Goal: Transaction & Acquisition: Purchase product/service

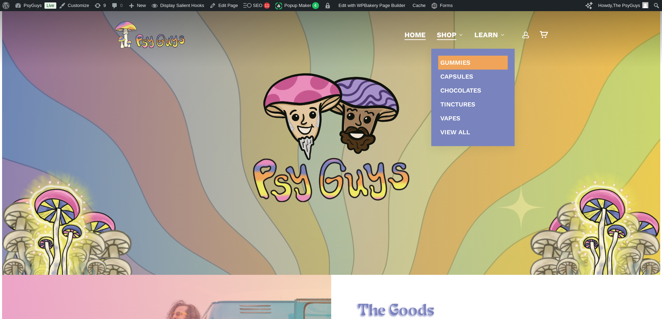
click at [450, 61] on span "Gummies" at bounding box center [455, 62] width 30 height 7
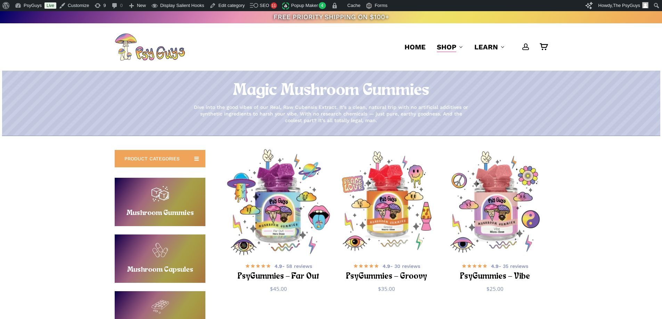
click at [279, 194] on img "PsyGummies - Far Out" at bounding box center [278, 202] width 106 height 106
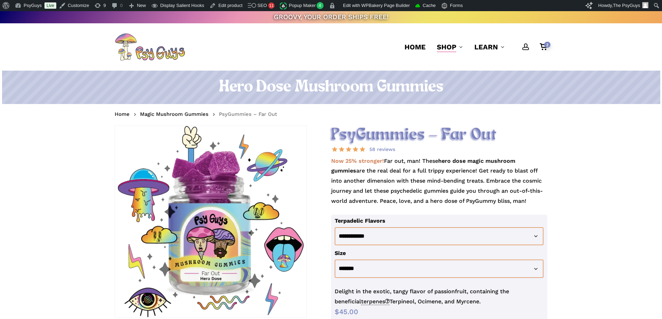
click at [305, 89] on h1 "Hero Dose Mushroom Gummies" at bounding box center [331, 86] width 433 height 19
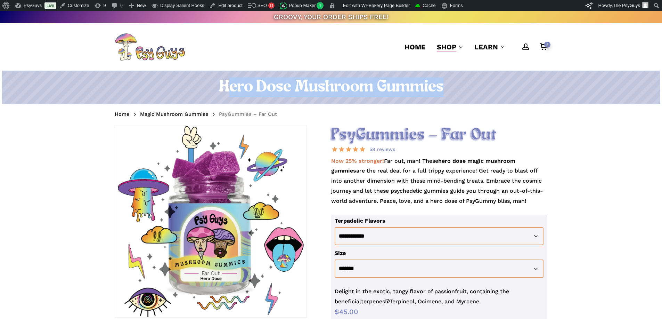
click at [305, 89] on h1 "Hero Dose Mushroom Gummies" at bounding box center [331, 86] width 433 height 19
click at [330, 85] on h1 "Hero Dose Mushroom Gummies" at bounding box center [331, 86] width 433 height 19
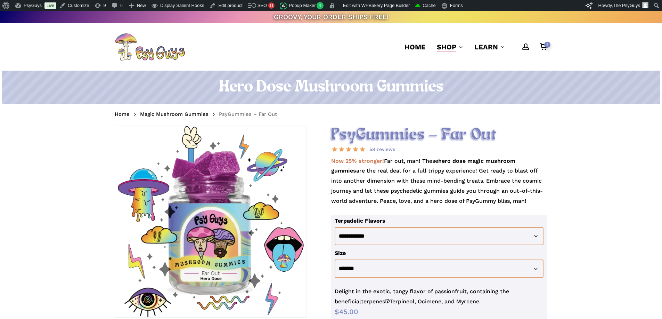
click at [365, 116] on nav "Home Magic Mushroom Gummies PsyGummies – Far Out" at bounding box center [331, 114] width 433 height 11
click at [509, 156] on p "Now 25% stronger! Far out, man! These hero dose magic mushroom gummies are the …" at bounding box center [439, 185] width 216 height 58
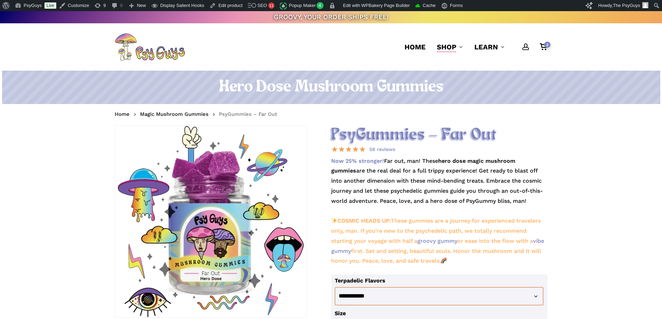
click at [445, 190] on p "Now 25% stronger! Far out, man! These hero dose magic mushroom gummies are the …" at bounding box center [439, 215] width 216 height 118
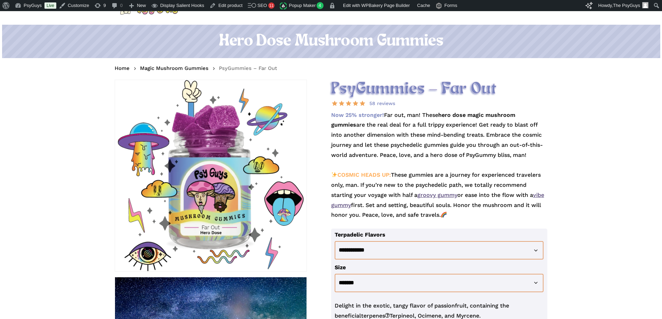
scroll to position [69, 0]
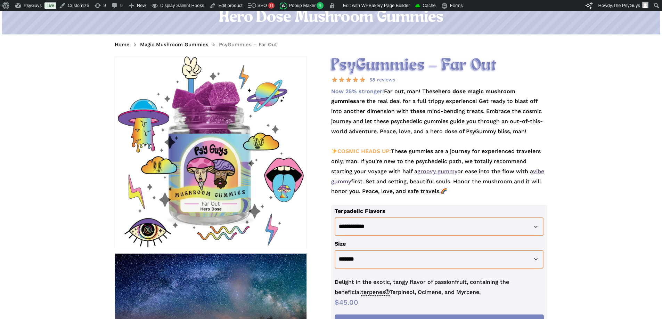
click at [401, 189] on p "Now 25% stronger! Far out, man! These hero dose magic mushroom gummies are the …" at bounding box center [439, 146] width 216 height 118
click at [477, 194] on p "Now 25% stronger! Far out, man! These hero dose magic mushroom gummies are the …" at bounding box center [439, 146] width 216 height 118
click at [477, 193] on p "Now 25% stronger! Far out, man! These hero dose magic mushroom gummies are the …" at bounding box center [439, 146] width 216 height 118
click at [358, 142] on p "Now 25% stronger! Far out, man! These hero dose magic mushroom gummies are the …" at bounding box center [439, 146] width 216 height 118
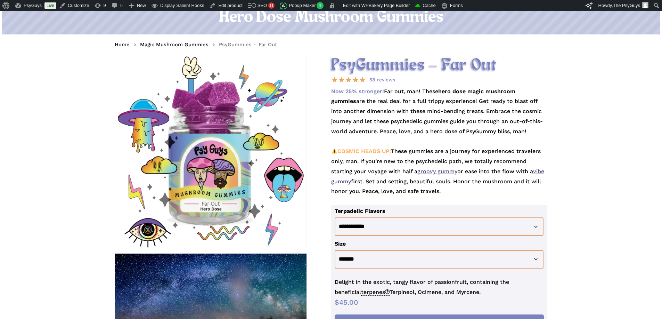
click at [414, 146] on p "Now 25% stronger! Far out, man! These hero dose magic mushroom gummies are the …" at bounding box center [439, 146] width 216 height 118
click at [456, 191] on p "Now 25% stronger! Far out, man! These hero dose magic mushroom gummies are the …" at bounding box center [439, 146] width 216 height 118
click at [457, 190] on p "Now 25% stronger! Far out, man! These hero dose magic mushroom gummies are the …" at bounding box center [439, 146] width 216 height 118
drag, startPoint x: 421, startPoint y: 181, endPoint x: 379, endPoint y: 180, distance: 42.1
click at [379, 180] on p "Now 25% stronger! Far out, man! These hero dose magic mushroom gummies are the …" at bounding box center [439, 146] width 216 height 118
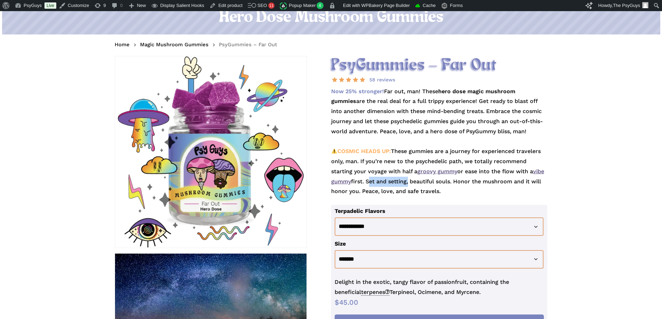
click at [467, 189] on p "Now 25% stronger! Far out, man! These hero dose magic mushroom gummies are the …" at bounding box center [439, 146] width 216 height 118
click at [463, 189] on p "Now 25% stronger! Far out, man! These hero dose magic mushroom gummies are the …" at bounding box center [439, 146] width 216 height 118
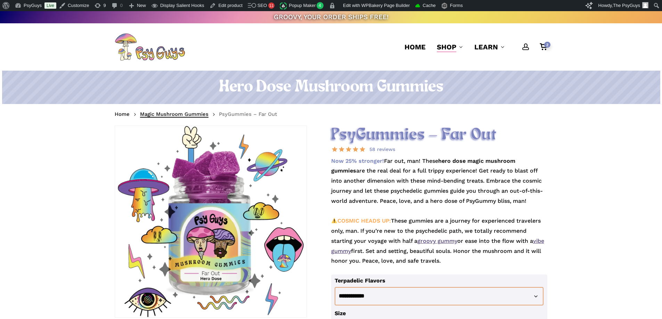
click at [186, 114] on link "Magic Mushroom Gummies" at bounding box center [174, 113] width 68 height 7
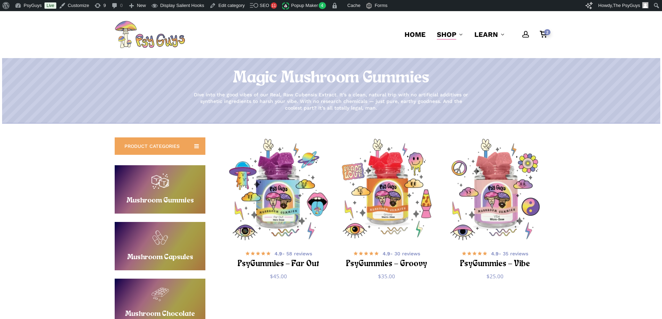
scroll to position [35, 0]
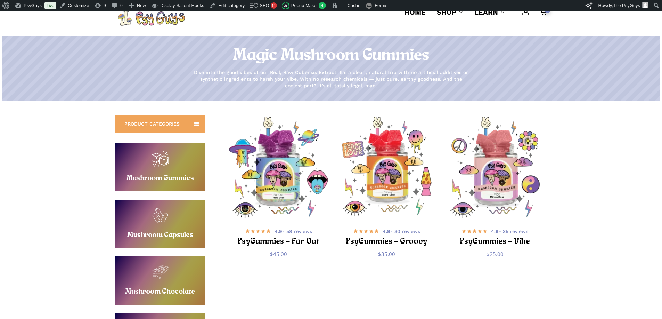
click at [162, 219] on link "Buy Mushroom Capsules" at bounding box center [160, 223] width 91 height 48
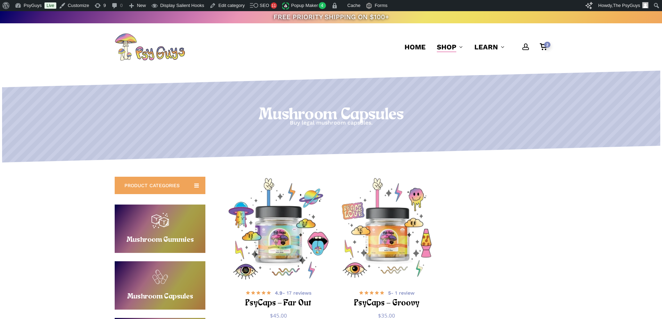
scroll to position [104, 0]
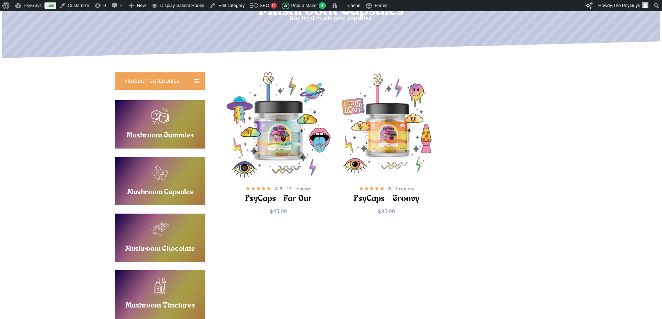
click at [288, 137] on img "PsyCaps - Far Out" at bounding box center [278, 125] width 106 height 106
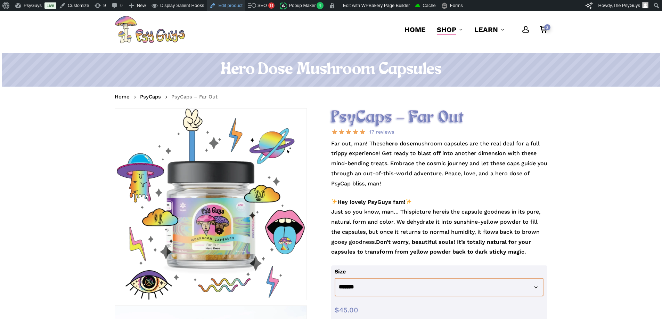
scroll to position [35, 0]
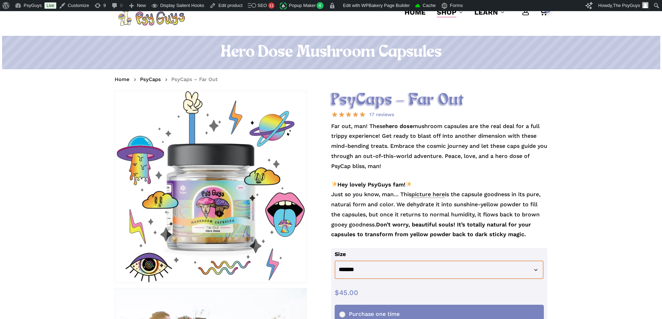
click at [524, 151] on p "Far out, man! These hero dose mushroom capsules are the real deal for a full tr…" at bounding box center [439, 150] width 216 height 58
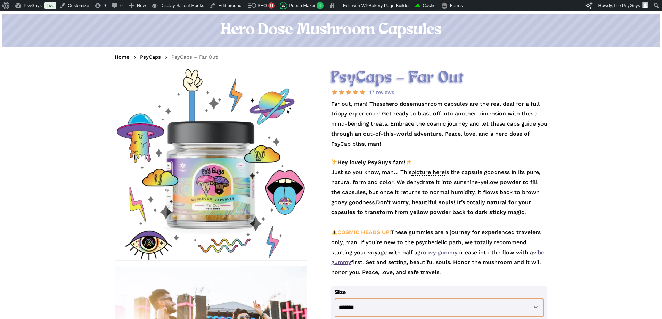
scroll to position [69, 0]
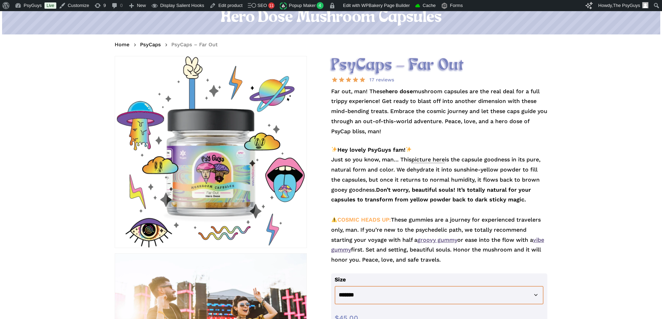
click at [415, 218] on p "Hey lovely PsyGuys fam! Just so you know, man… This picture here is the capsule…" at bounding box center [439, 209] width 216 height 129
click at [482, 221] on p "Hey lovely PsyGuys fam! Just so you know, man… This picture here is the capsule…" at bounding box center [439, 209] width 216 height 129
click at [390, 229] on p "Hey lovely PsyGuys fam! Just so you know, man… This picture here is the capsule…" at bounding box center [439, 209] width 216 height 129
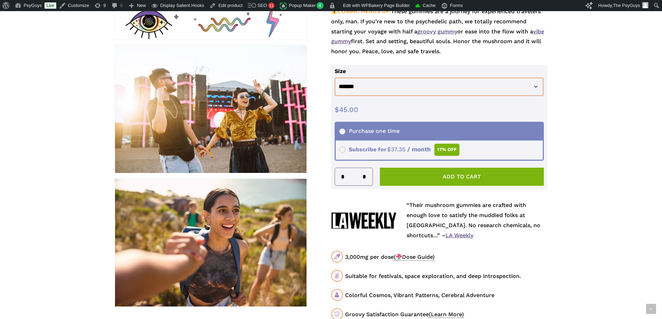
scroll to position [278, 0]
click at [453, 234] on link "LA Weekly" at bounding box center [459, 234] width 28 height 7
